Goal: Task Accomplishment & Management: Use online tool/utility

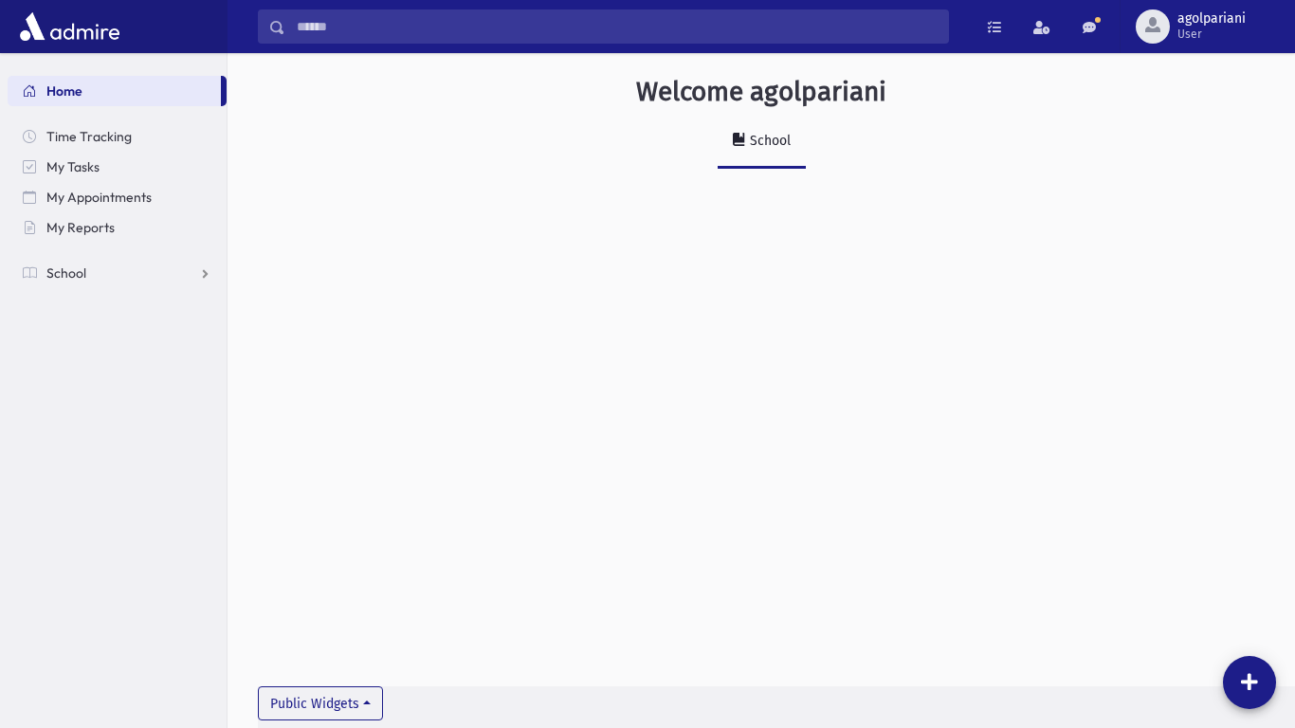
click at [167, 255] on ul "Home Time Tracking My Tasks My Appointments My Reports School School Students A…" at bounding box center [117, 182] width 219 height 212
click at [175, 267] on link "School" at bounding box center [117, 273] width 219 height 30
click at [162, 333] on link "Attendance" at bounding box center [117, 333] width 219 height 30
click at [157, 365] on link "Entry" at bounding box center [117, 364] width 219 height 30
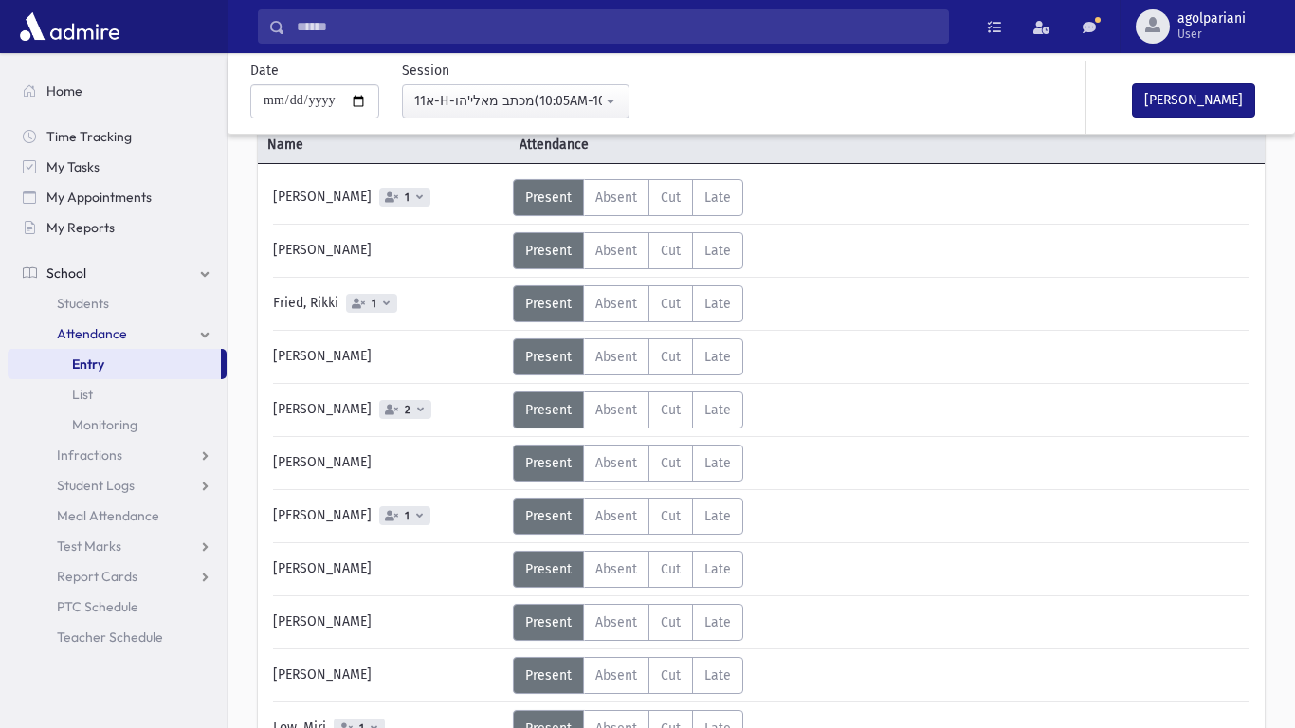
scroll to position [141, 0]
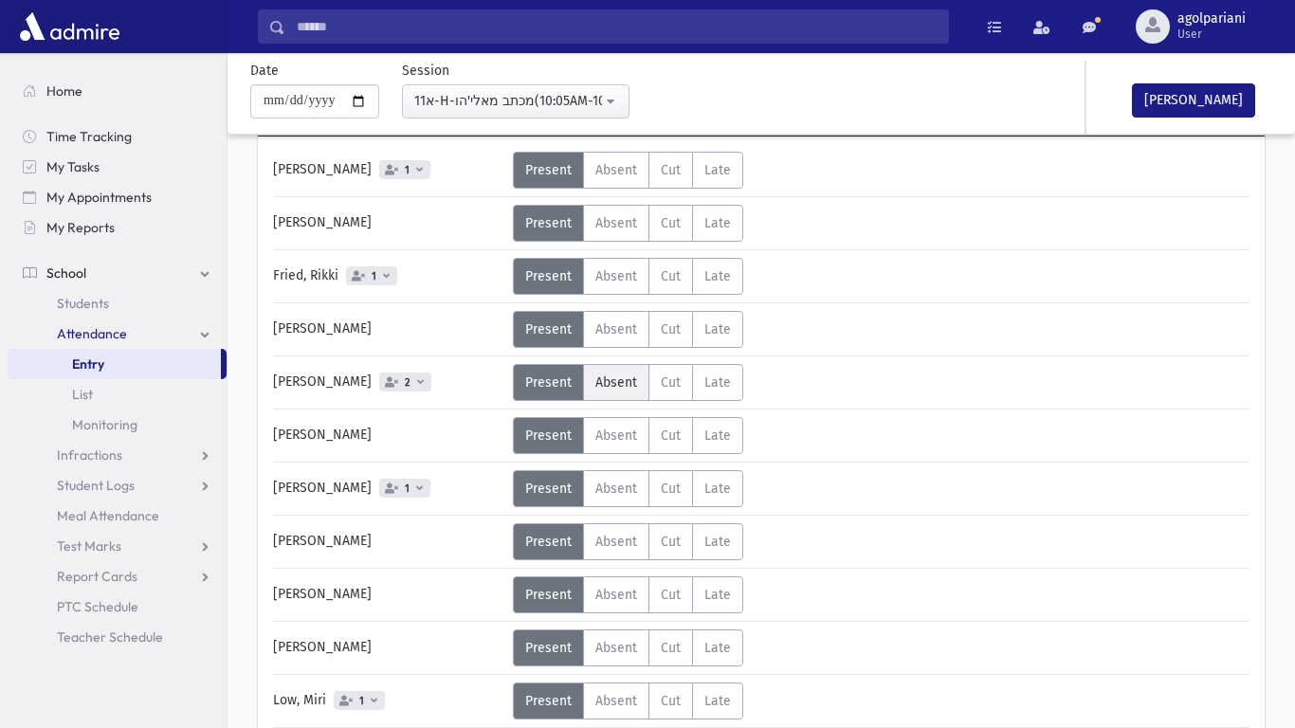
click at [602, 378] on span "Absent" at bounding box center [616, 382] width 42 height 16
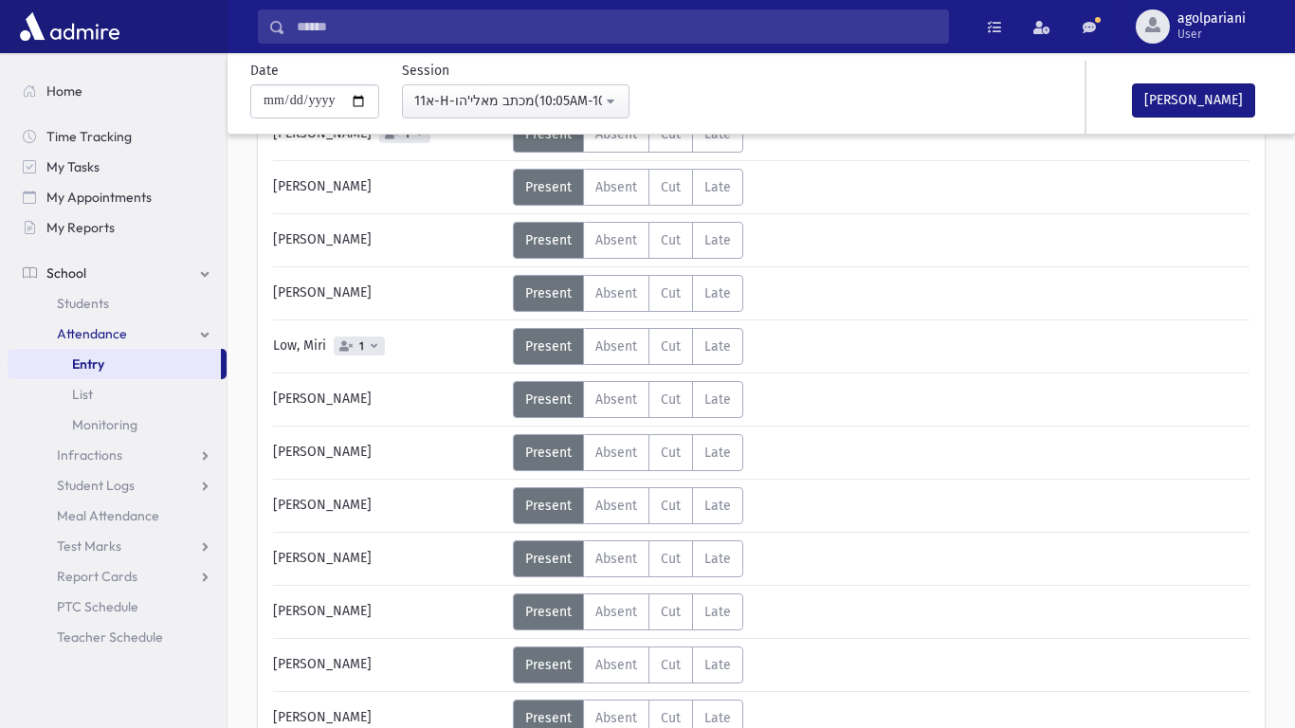
scroll to position [497, 0]
click at [603, 554] on span "Absent" at bounding box center [616, 558] width 42 height 16
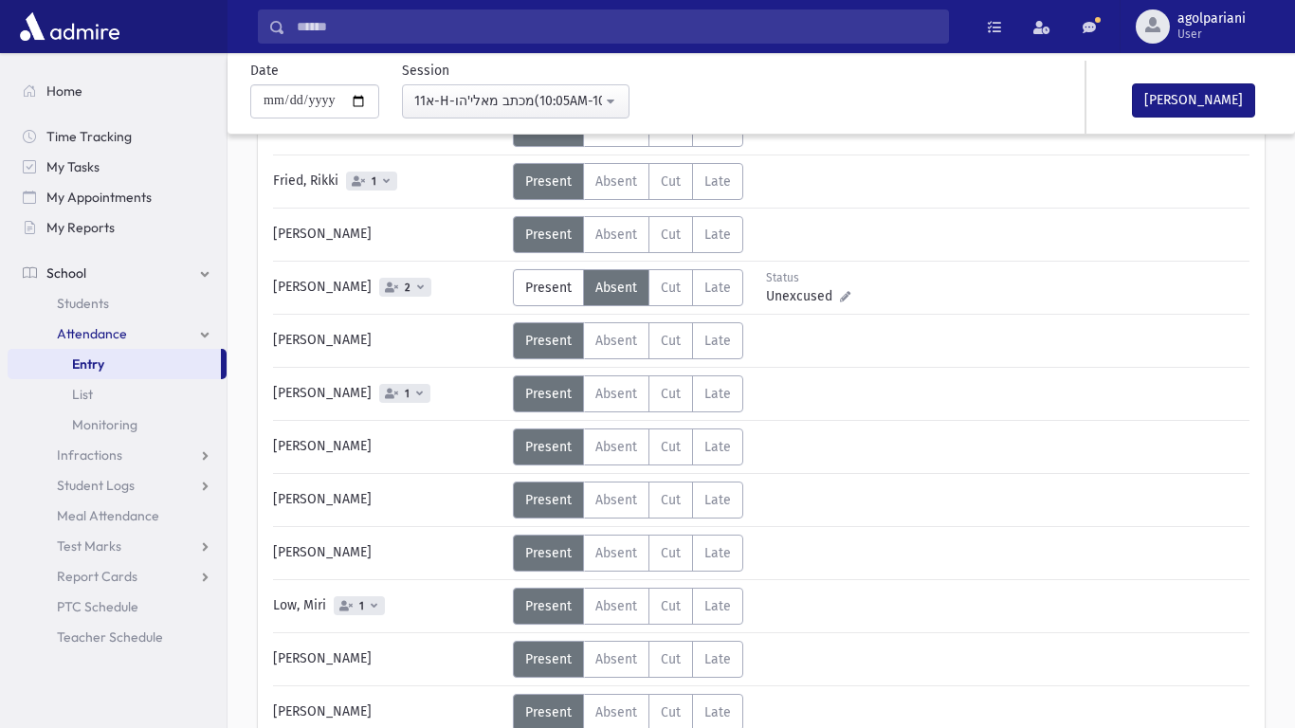
scroll to position [0, 0]
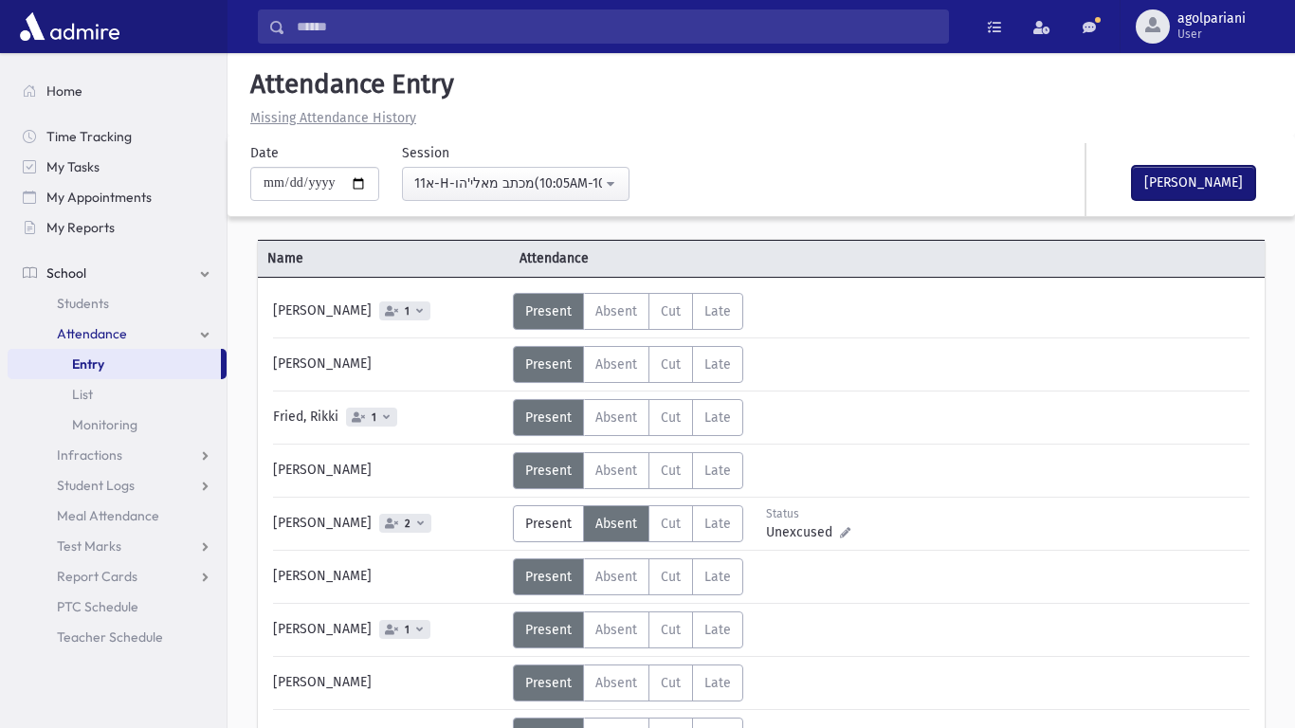
click at [1205, 184] on button "[PERSON_NAME]" at bounding box center [1193, 183] width 123 height 34
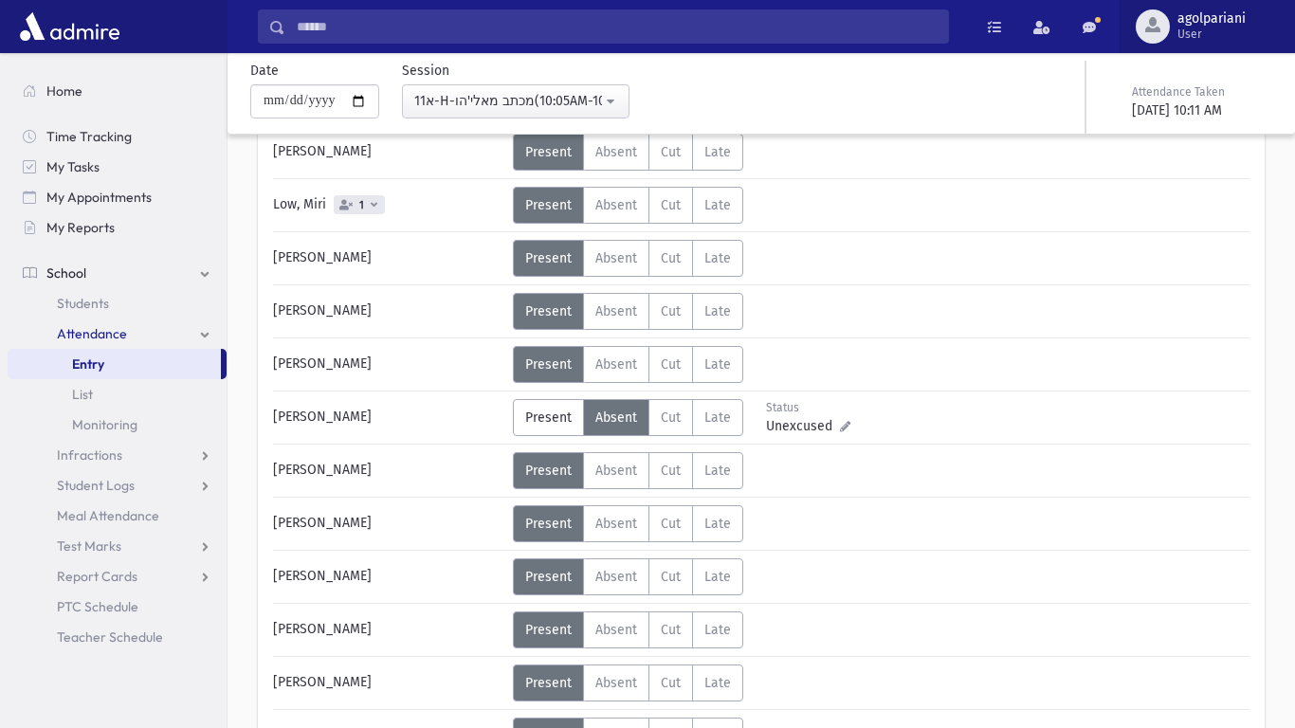
click at [1211, 39] on span "User" at bounding box center [1211, 34] width 68 height 15
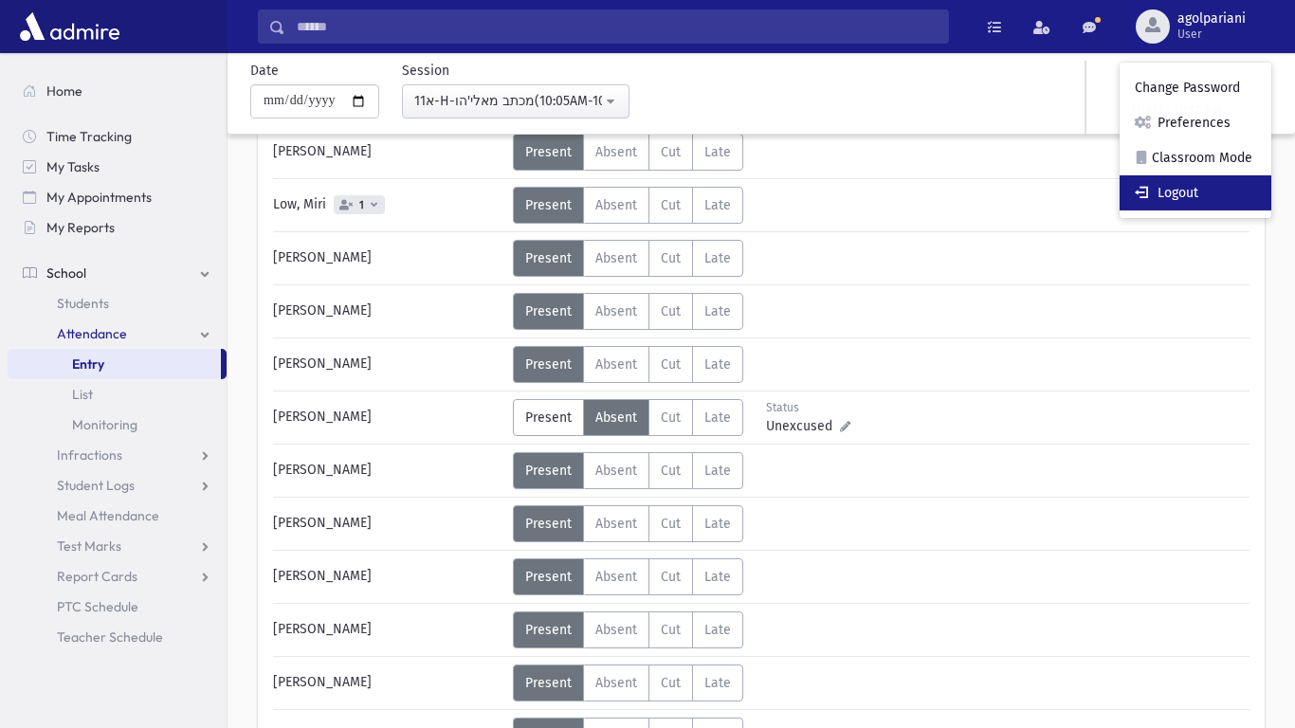
click at [1196, 190] on link "Logout" at bounding box center [1195, 192] width 152 height 35
